Goal: Transaction & Acquisition: Purchase product/service

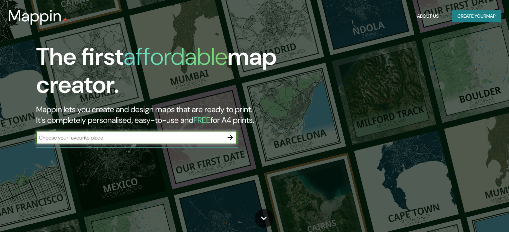
click at [195, 138] on input "text" at bounding box center [129, 138] width 187 height 8
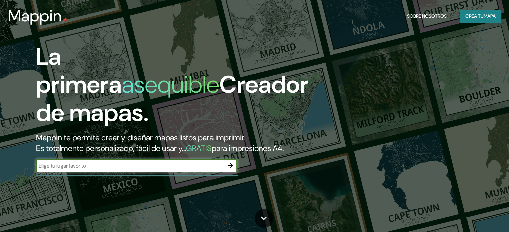
type input "PASTO"
click at [228, 170] on icon "button" at bounding box center [230, 166] width 8 height 8
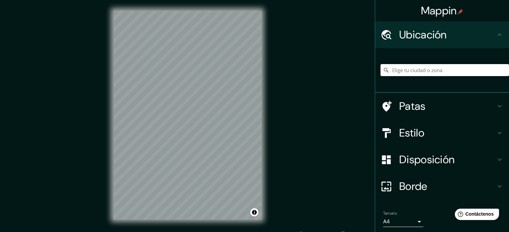
click at [417, 65] on input "Elige tu ciudad o zona" at bounding box center [444, 70] width 128 height 12
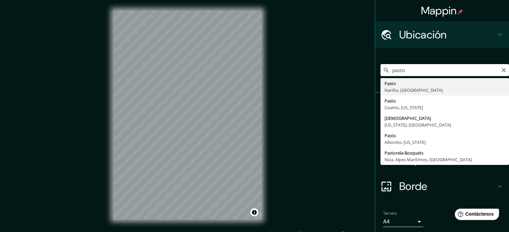
type input "Pasto, [GEOGRAPHIC_DATA], [GEOGRAPHIC_DATA]"
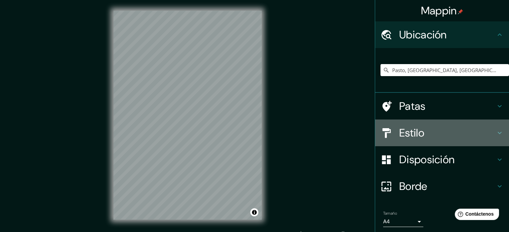
click at [443, 132] on h4 "Estilo" at bounding box center [447, 132] width 96 height 13
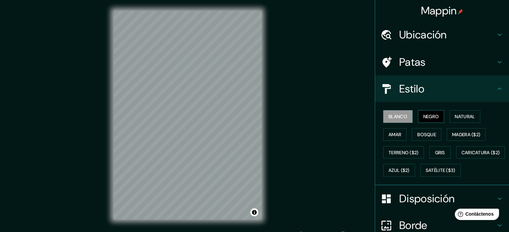
click at [433, 118] on font "Negro" at bounding box center [431, 117] width 16 height 6
click at [391, 115] on font "Blanco" at bounding box center [397, 117] width 19 height 6
click at [433, 112] on font "Negro" at bounding box center [431, 116] width 16 height 9
click at [399, 109] on div "Blanco Negro Natural [PERSON_NAME] ($2) Terreno ($2) Gris Caricatura ($2) Azul …" at bounding box center [444, 144] width 128 height 72
click at [396, 108] on div "Blanco Negro Natural [PERSON_NAME] ($2) Terreno ($2) Gris Caricatura ($2) Azul …" at bounding box center [444, 144] width 128 height 72
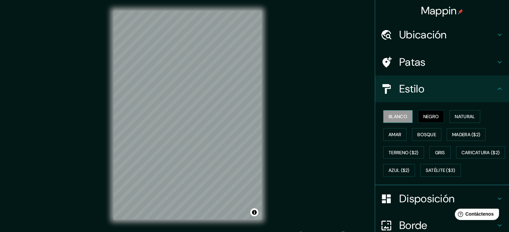
click at [393, 120] on font "Blanco" at bounding box center [397, 116] width 19 height 9
